Goal: Information Seeking & Learning: Understand process/instructions

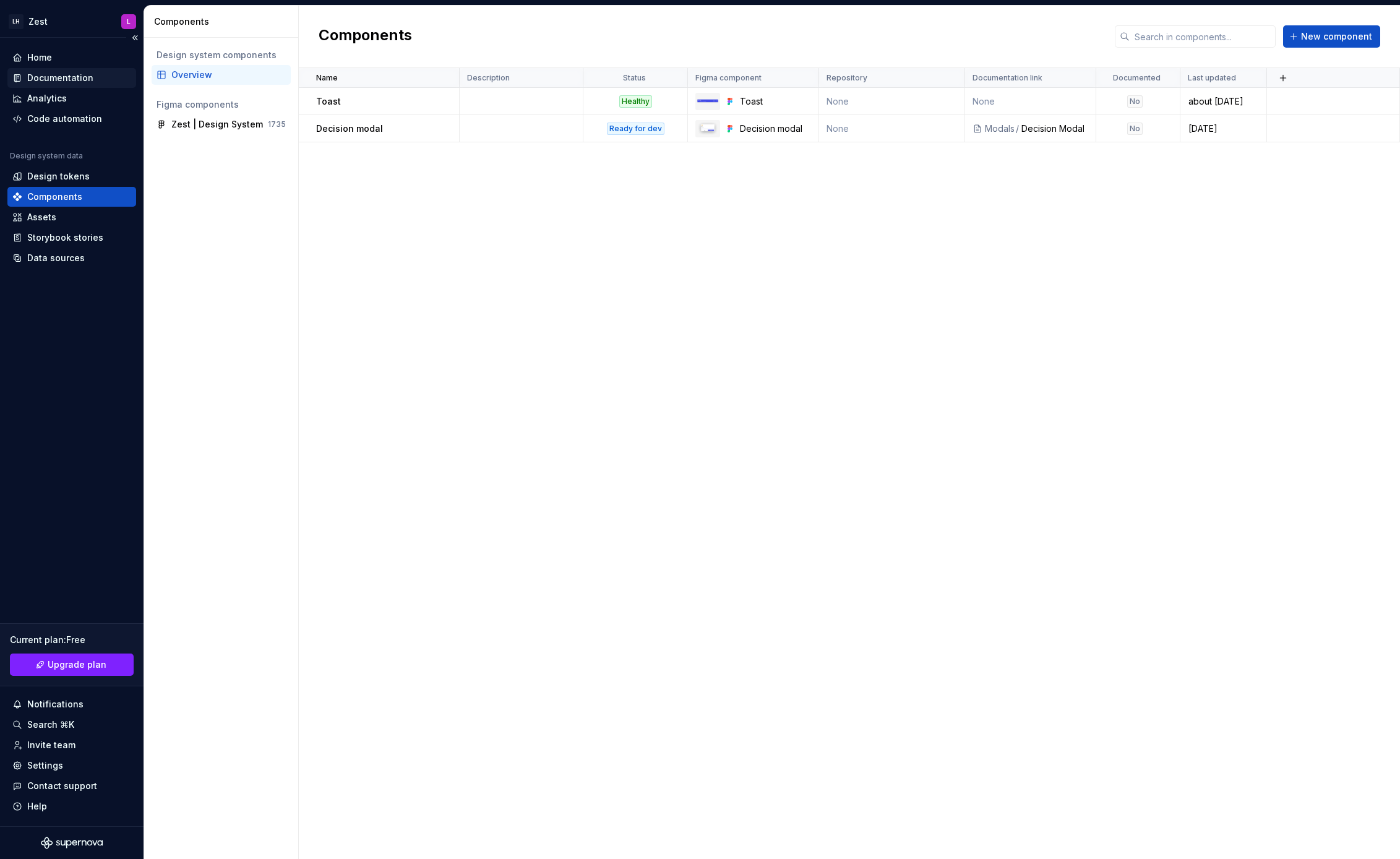
click at [77, 83] on div "Documentation" at bounding box center [60, 77] width 66 height 12
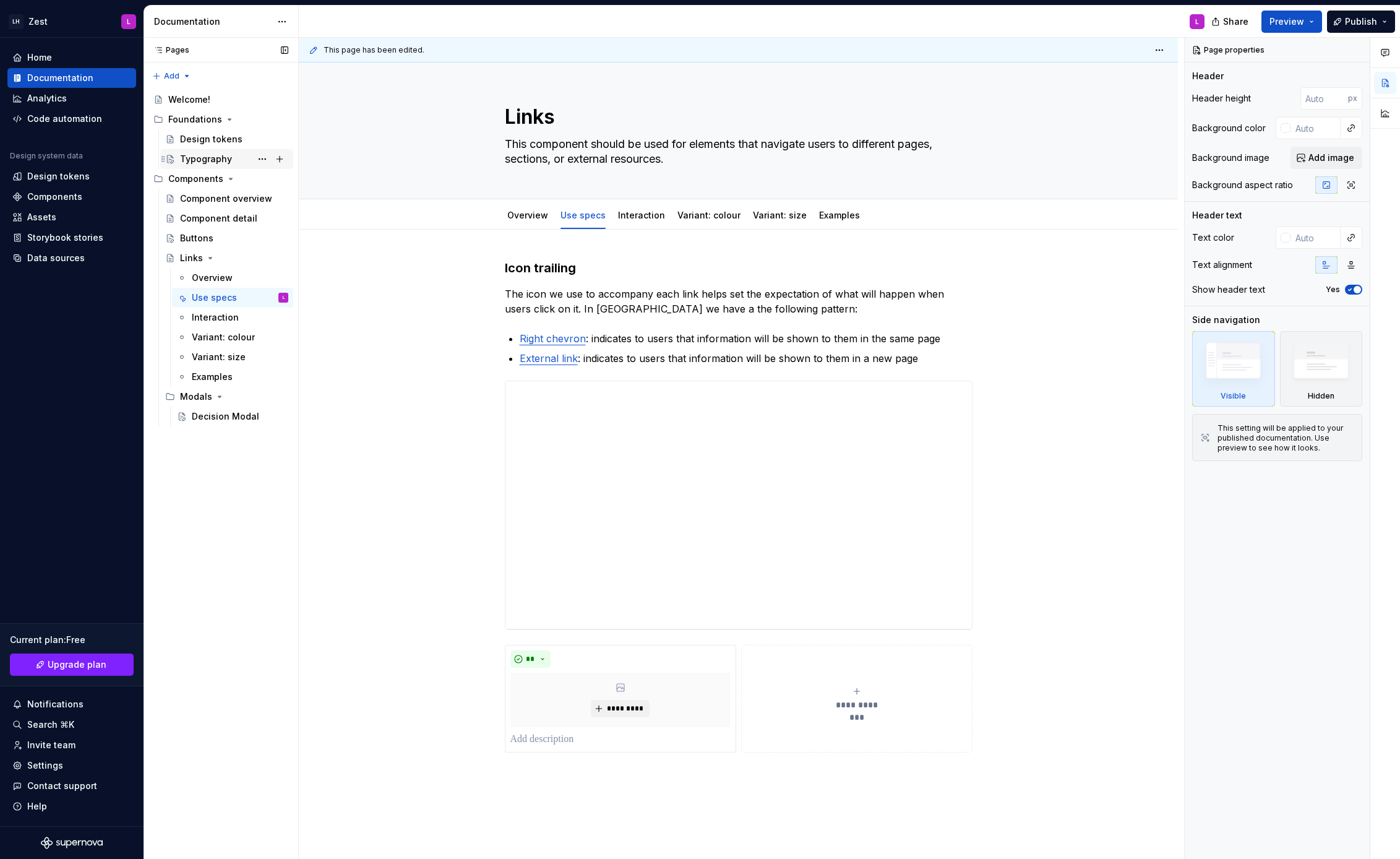
click at [206, 159] on div "Typography" at bounding box center [206, 159] width 52 height 12
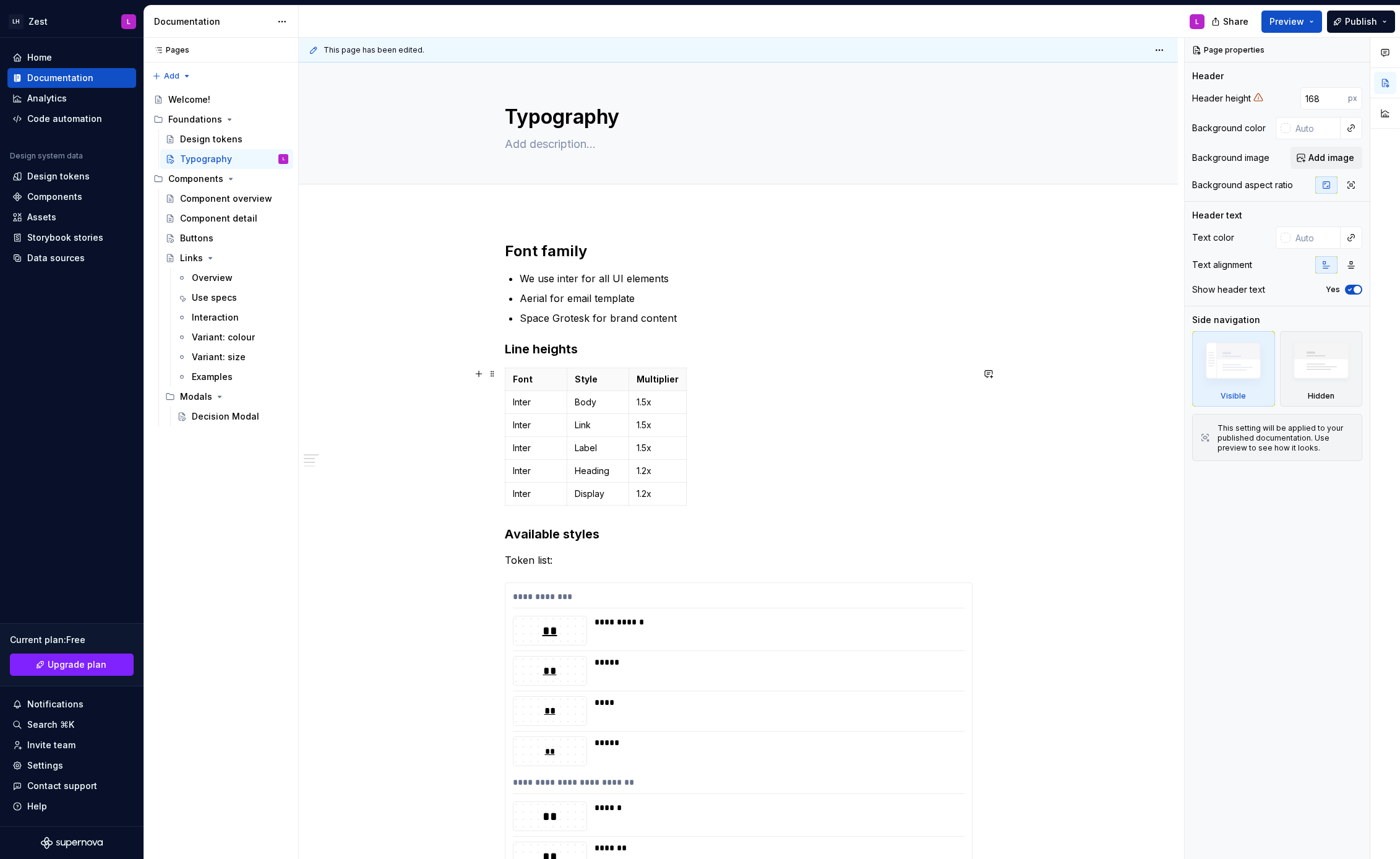
scroll to position [23, 0]
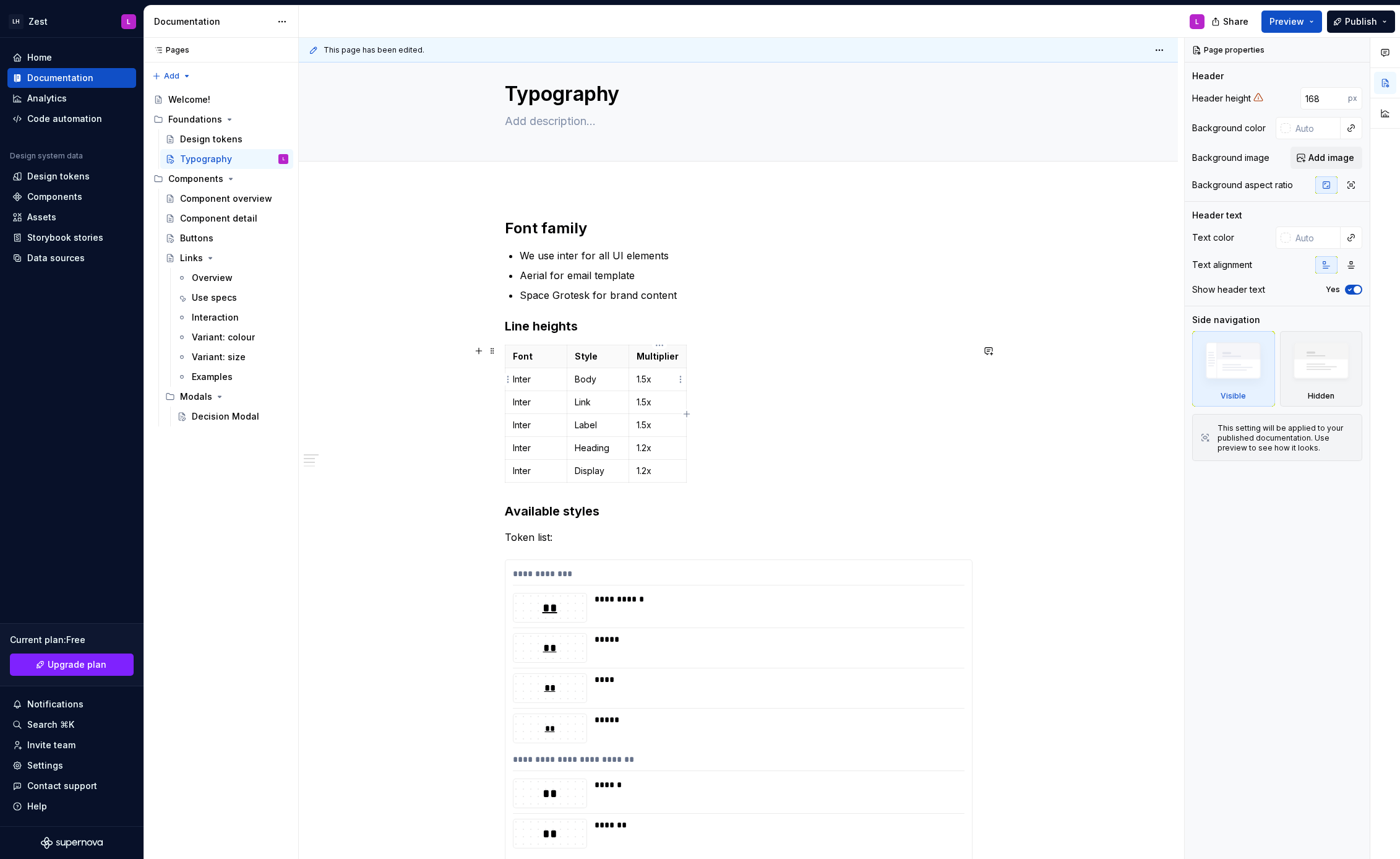
type textarea "*"
click at [667, 382] on p "1.5x" at bounding box center [657, 379] width 42 height 12
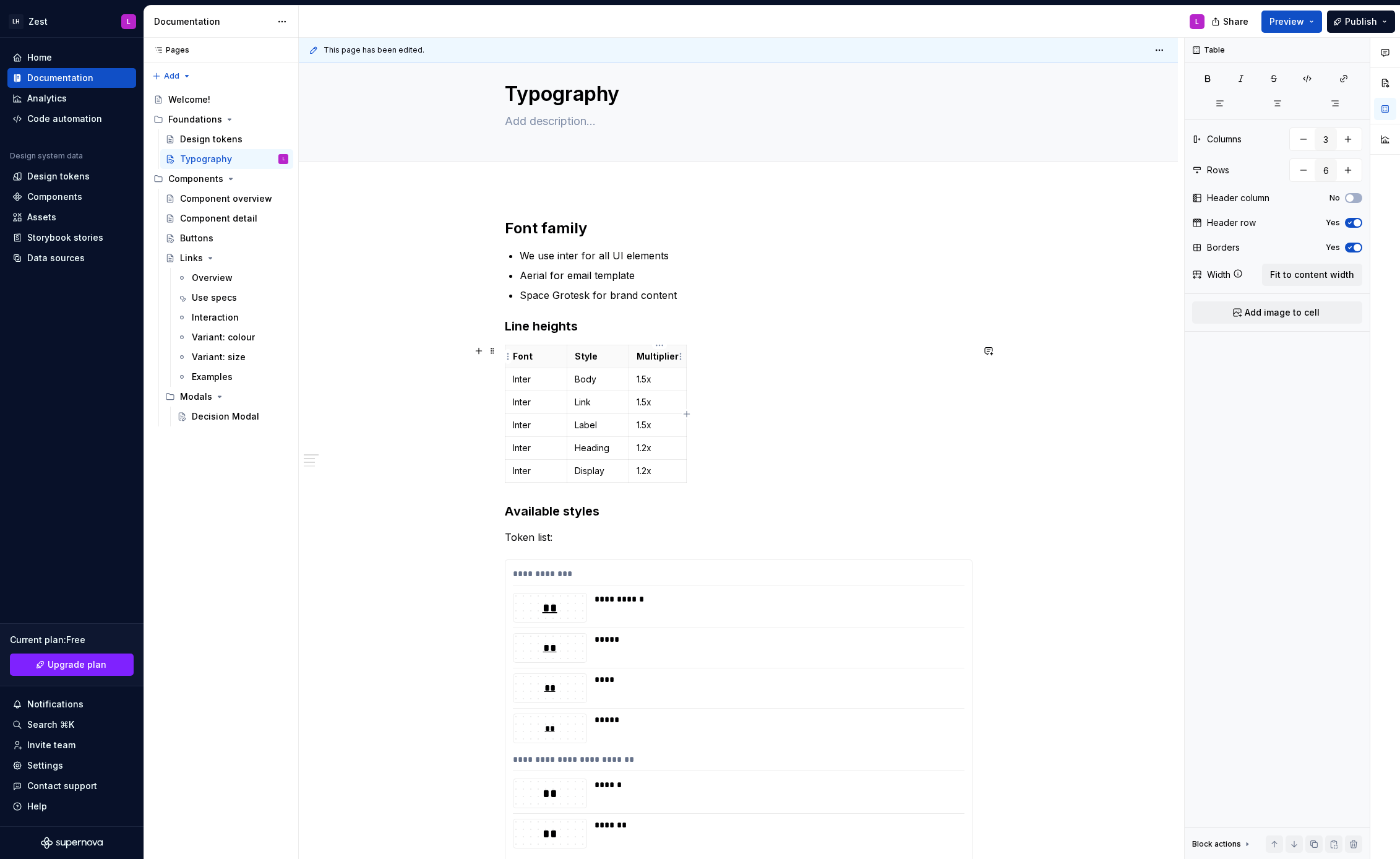
click at [656, 360] on p "Multiplier" at bounding box center [657, 356] width 42 height 12
click at [688, 415] on icon "button" at bounding box center [687, 414] width 10 height 10
type input "4"
click at [696, 358] on p at bounding box center [698, 356] width 7 height 12
click at [720, 380] on p at bounding box center [716, 379] width 44 height 12
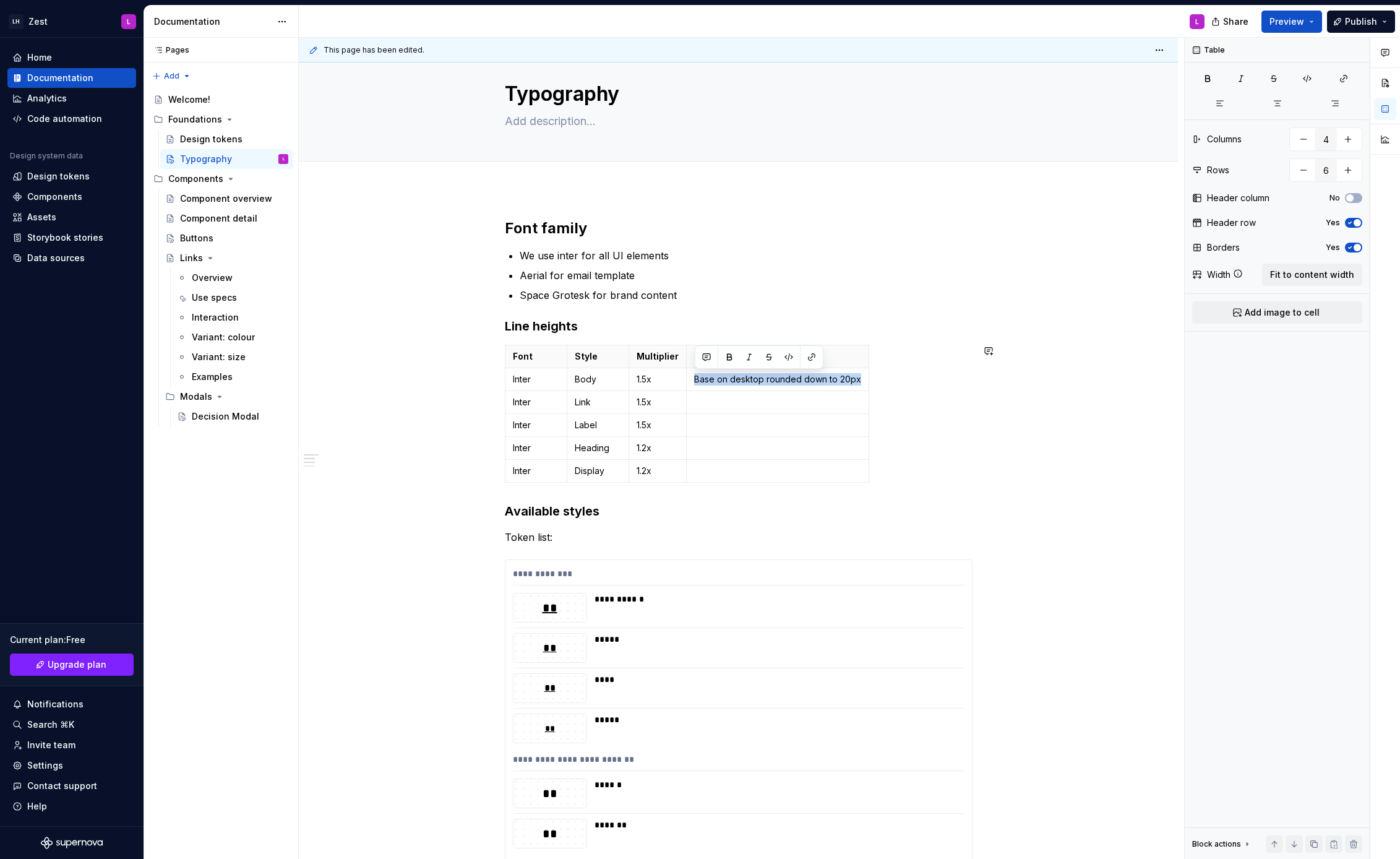
copy p "Base on desktop rounded down to 20px"
click at [774, 396] on p at bounding box center [777, 402] width 167 height 12
click at [755, 425] on p at bounding box center [777, 425] width 167 height 12
click at [751, 357] on p "Exception" at bounding box center [777, 356] width 167 height 12
type textarea "*"
